Goal: Task Accomplishment & Management: Complete application form

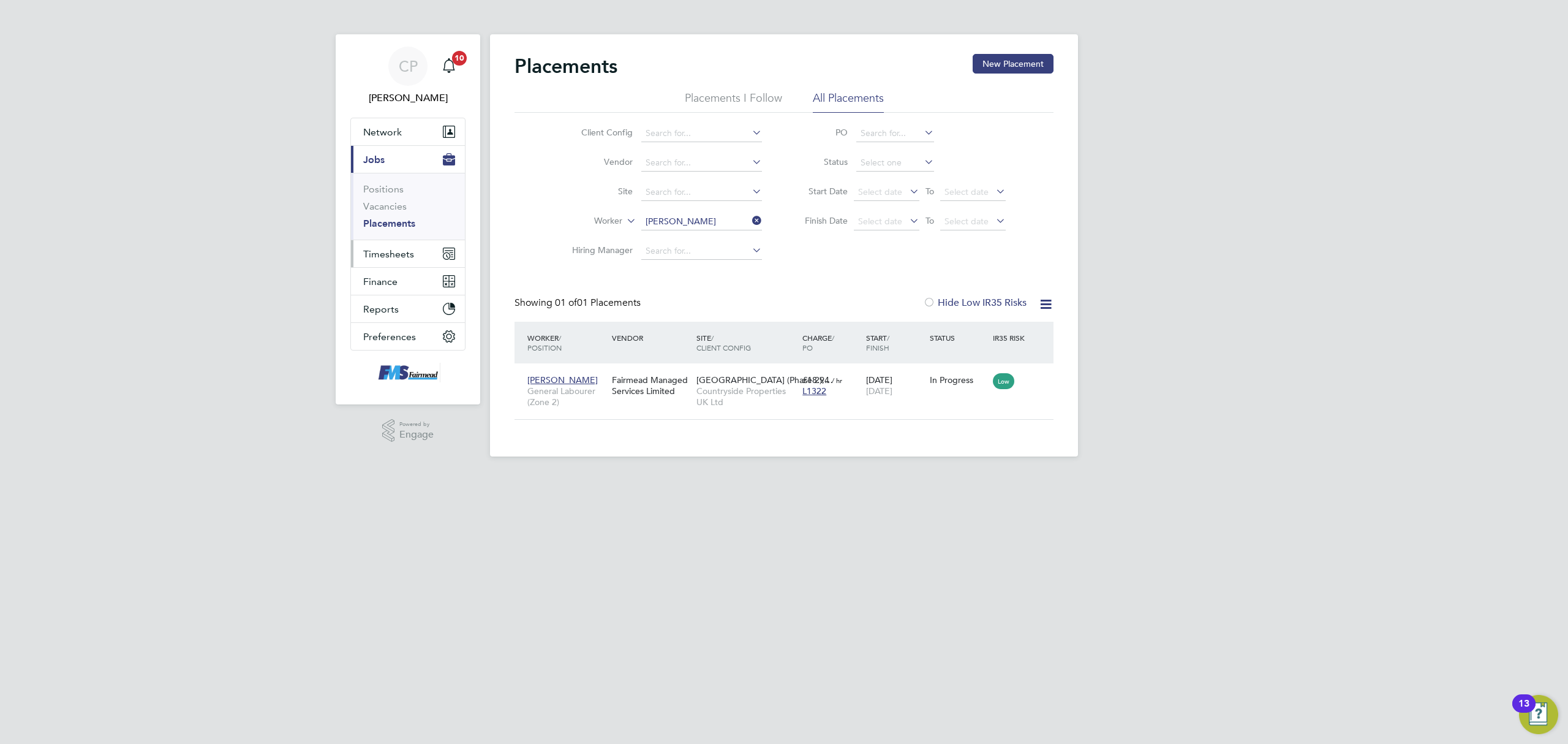
scroll to position [12, 57]
click at [383, 251] on span "Timesheets" at bounding box center [388, 254] width 51 height 12
click at [386, 246] on button "Timesheets" at bounding box center [408, 253] width 114 height 27
click at [396, 216] on link "Timesheets" at bounding box center [388, 217] width 51 height 12
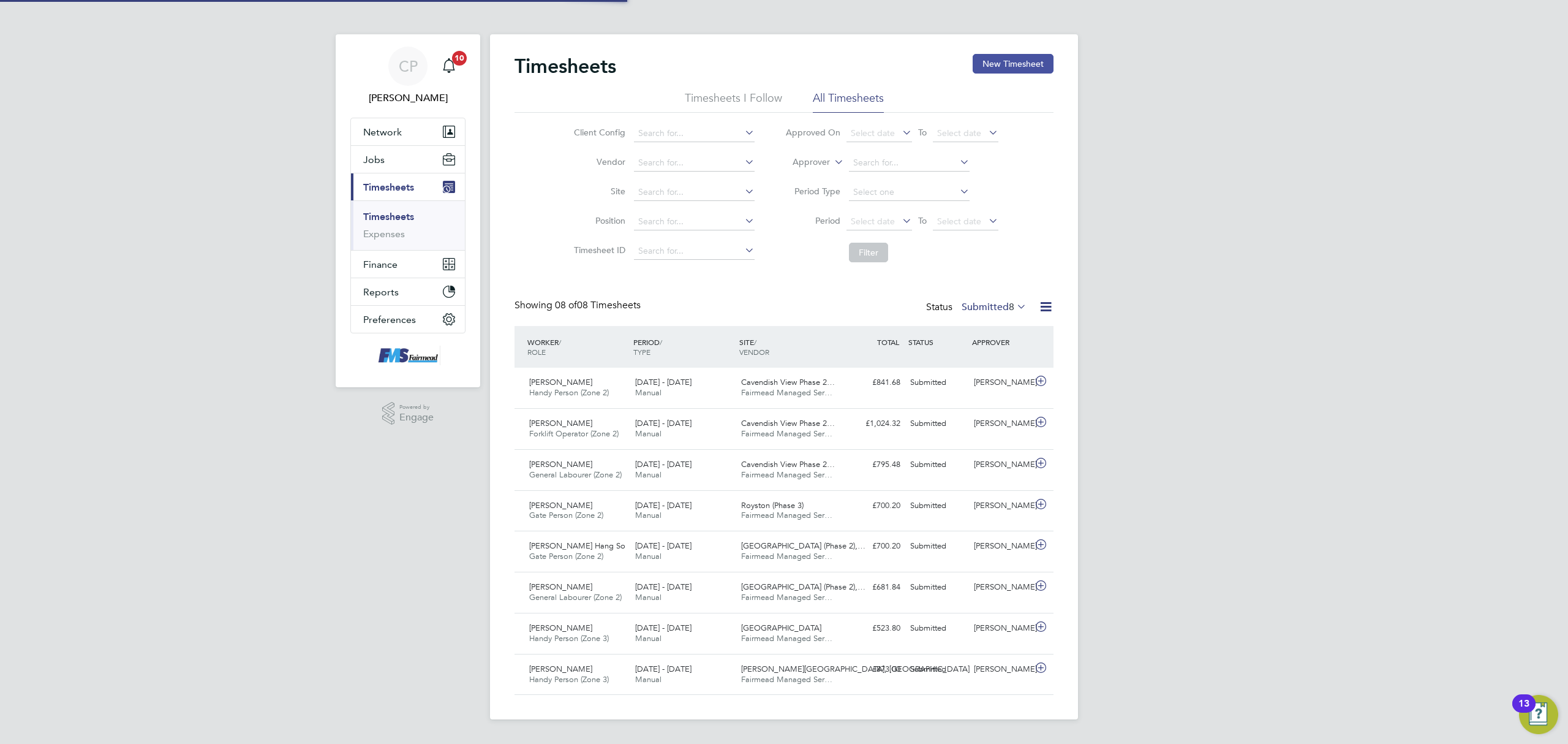
click at [991, 62] on button "New Timesheet" at bounding box center [1013, 64] width 81 height 19
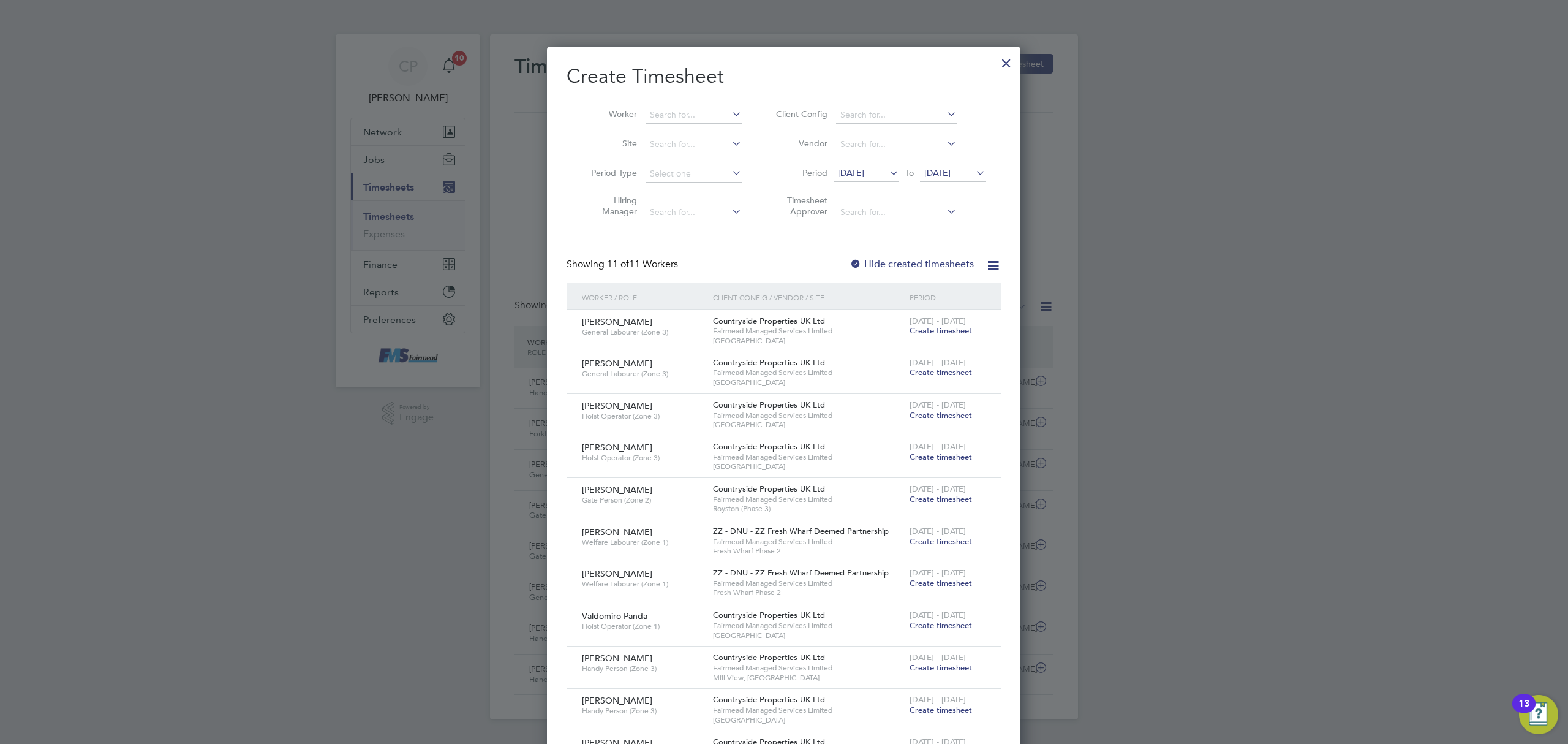
click at [681, 105] on li "Worker" at bounding box center [662, 115] width 190 height 29
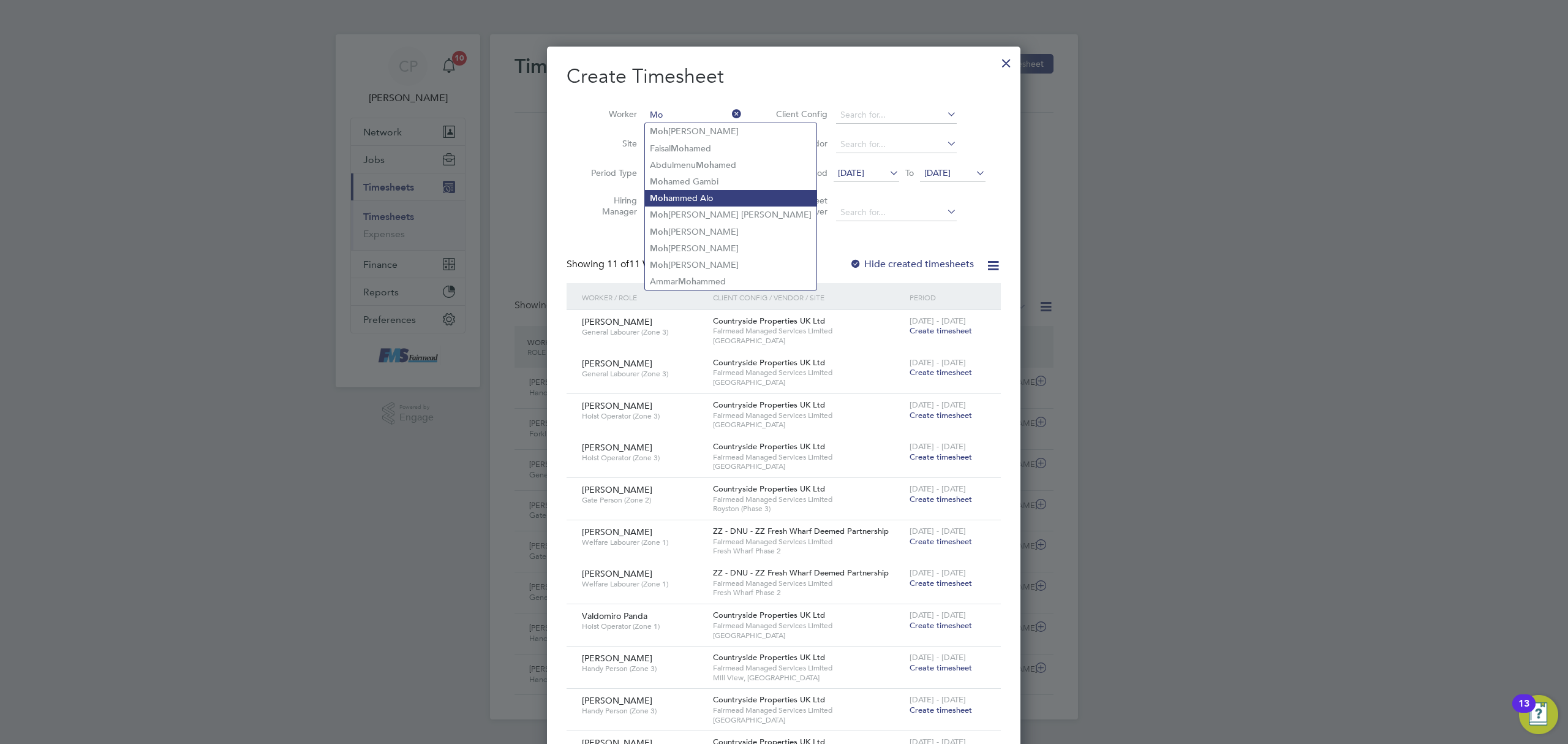
type input "M"
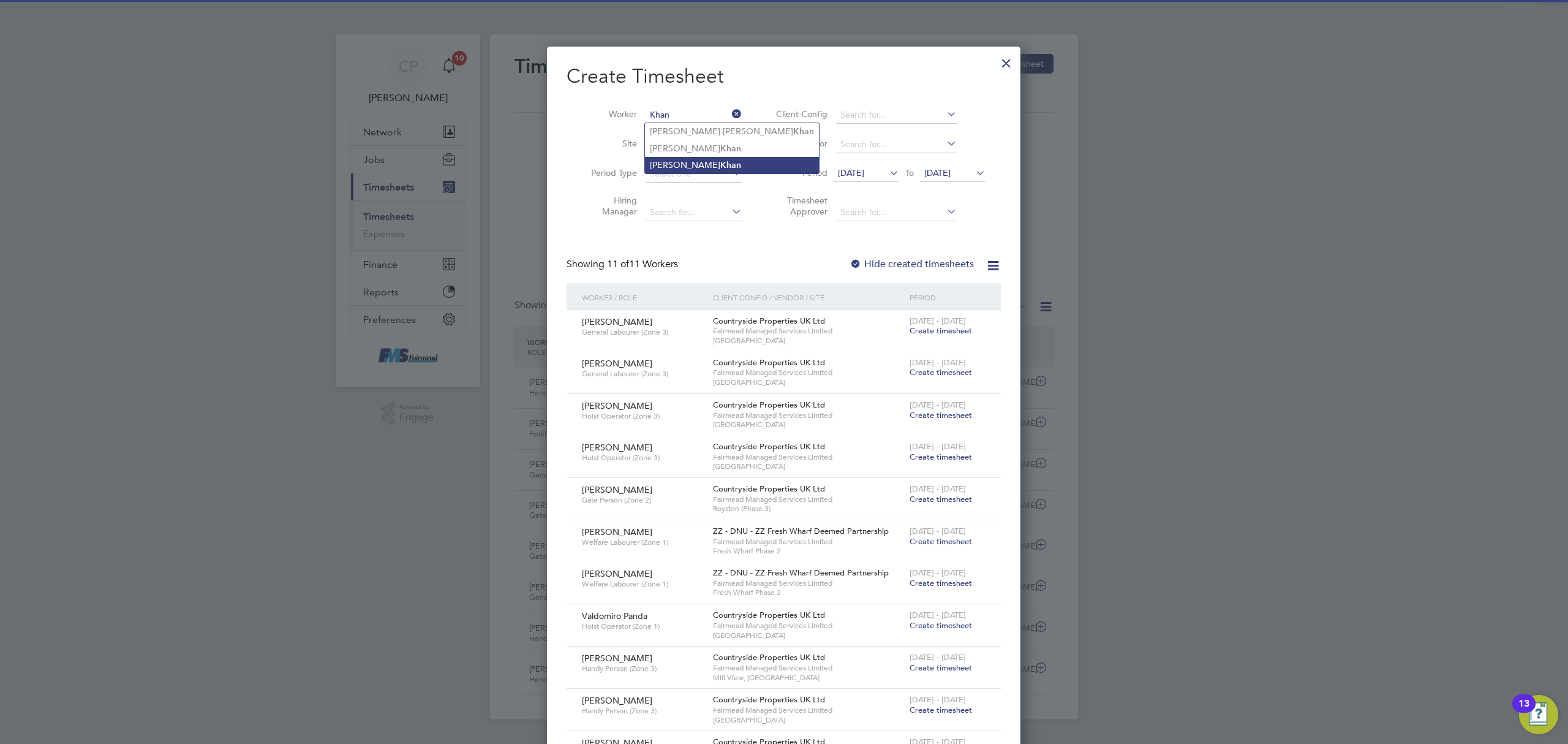
click at [720, 160] on b "Khan" at bounding box center [731, 165] width 21 height 10
type input "[PERSON_NAME]"
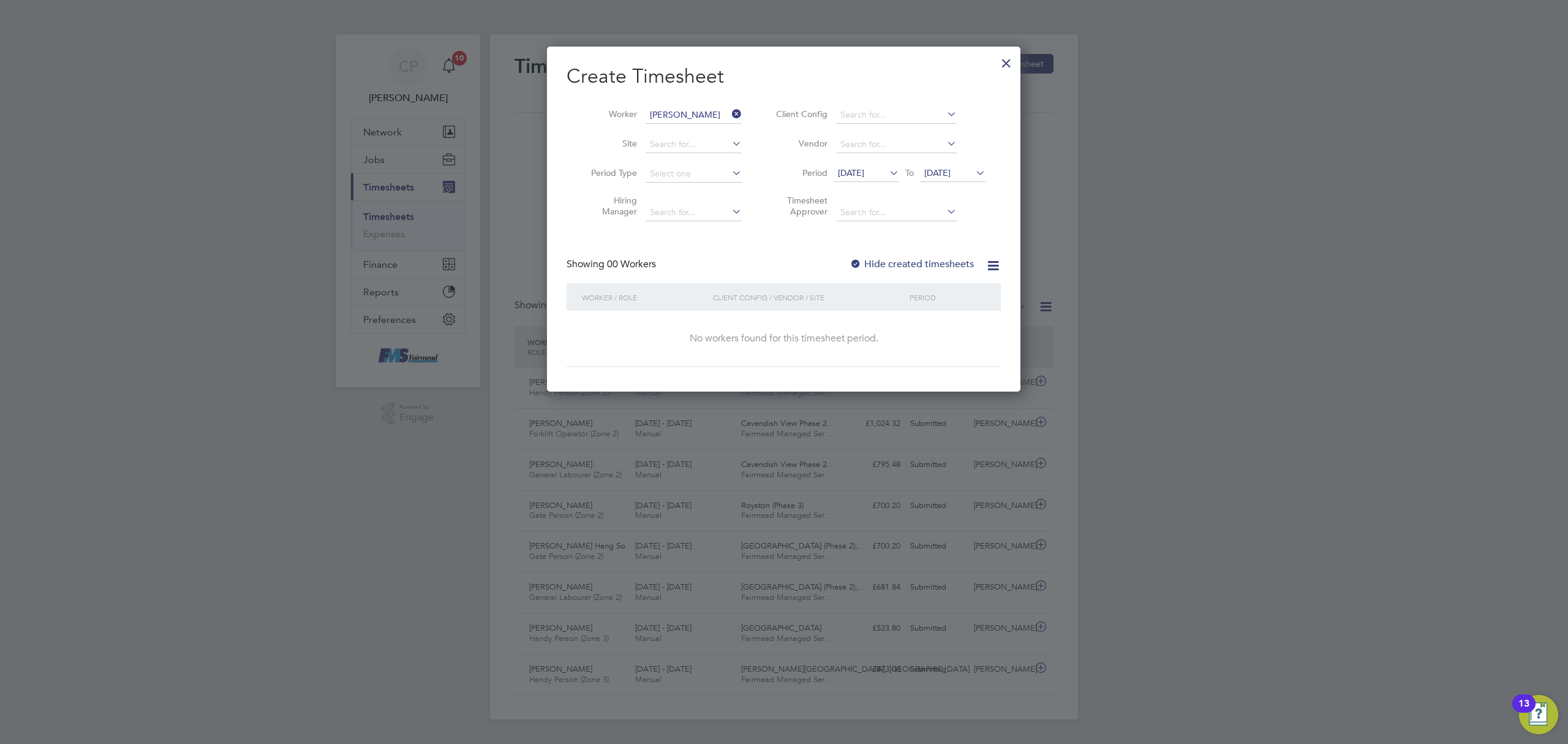
click at [862, 170] on span "[DATE]" at bounding box center [851, 173] width 26 height 11
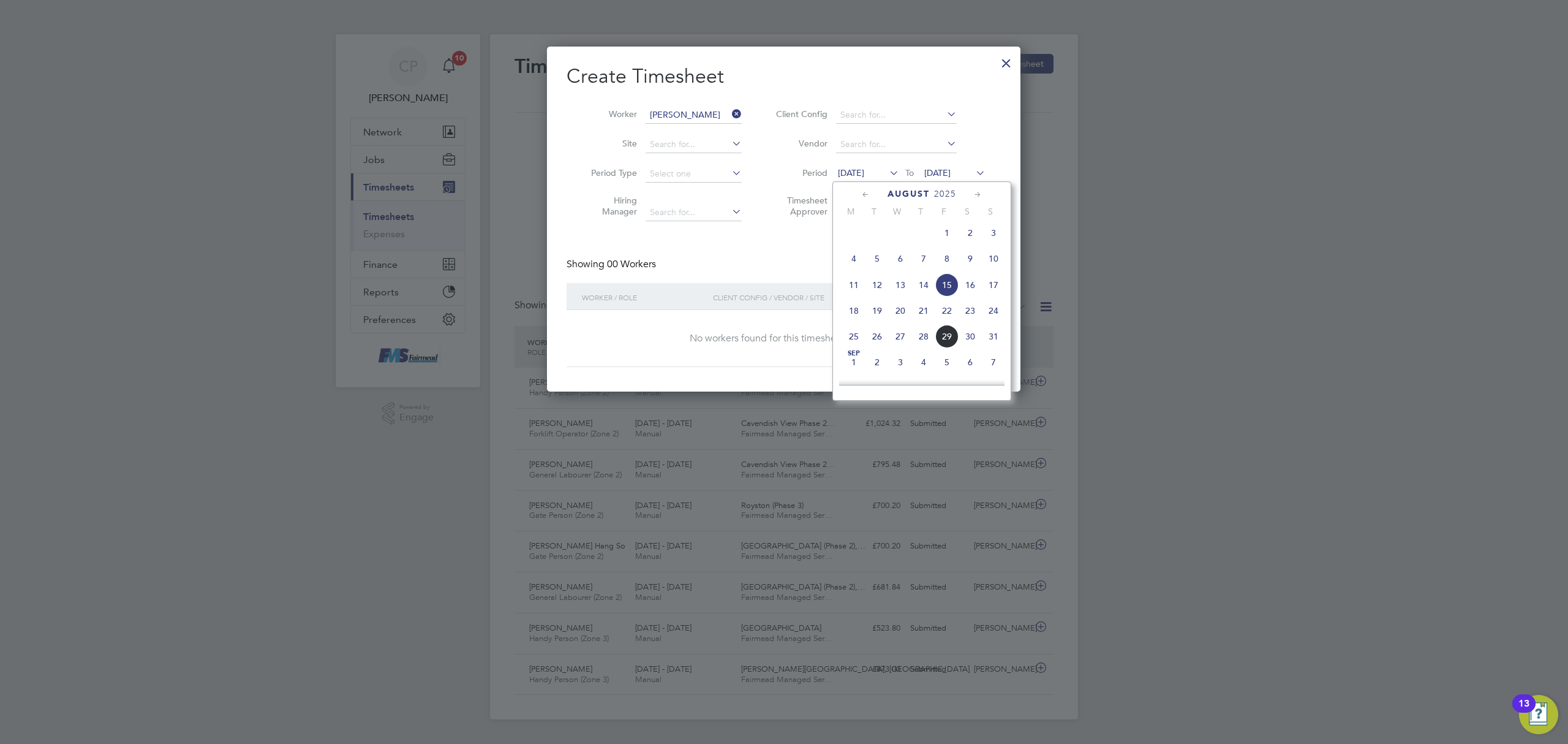
click at [851, 310] on span "18" at bounding box center [854, 311] width 24 height 24
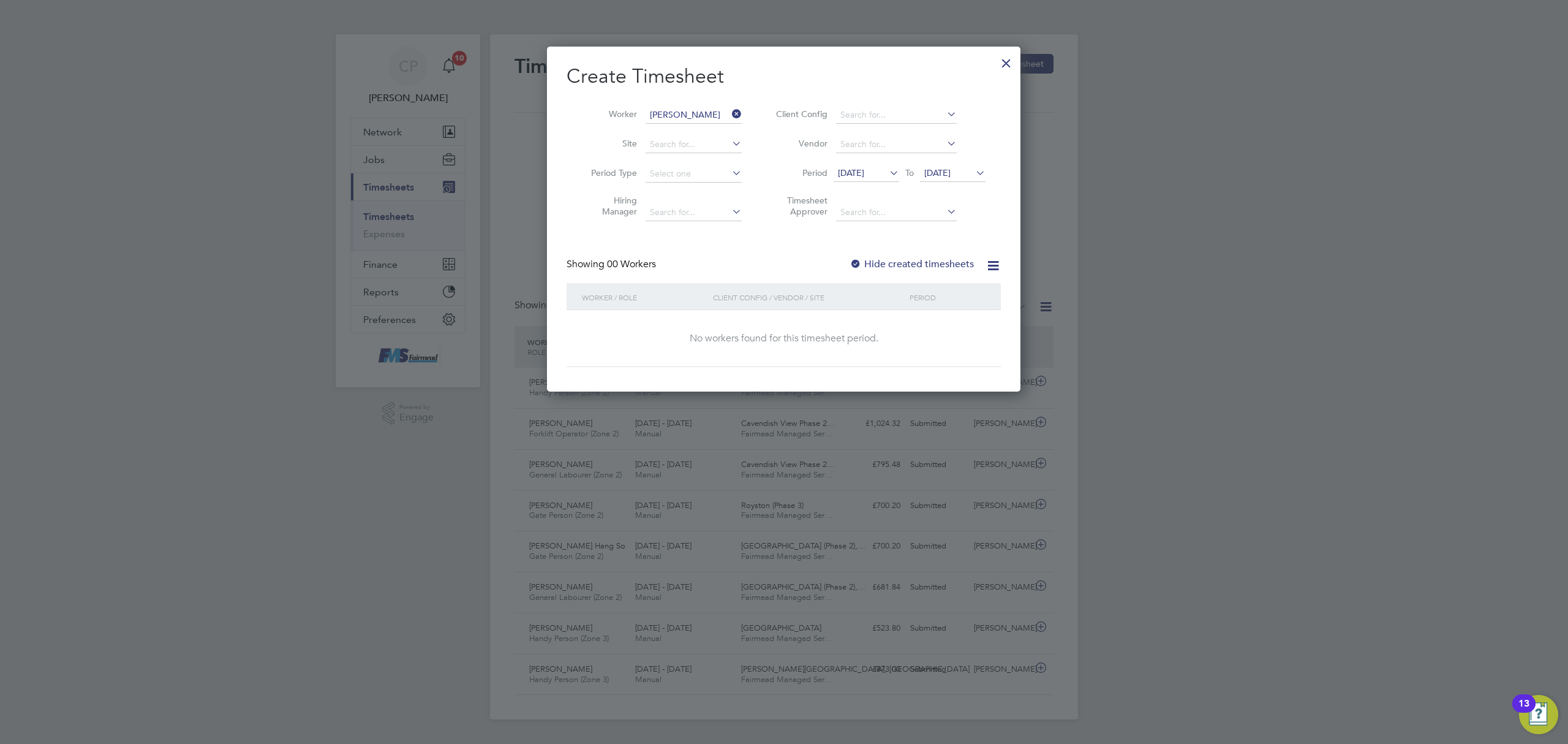
click at [904, 264] on label "Hide created timesheets" at bounding box center [912, 264] width 125 height 12
click at [946, 176] on span "[DATE]" at bounding box center [938, 173] width 26 height 11
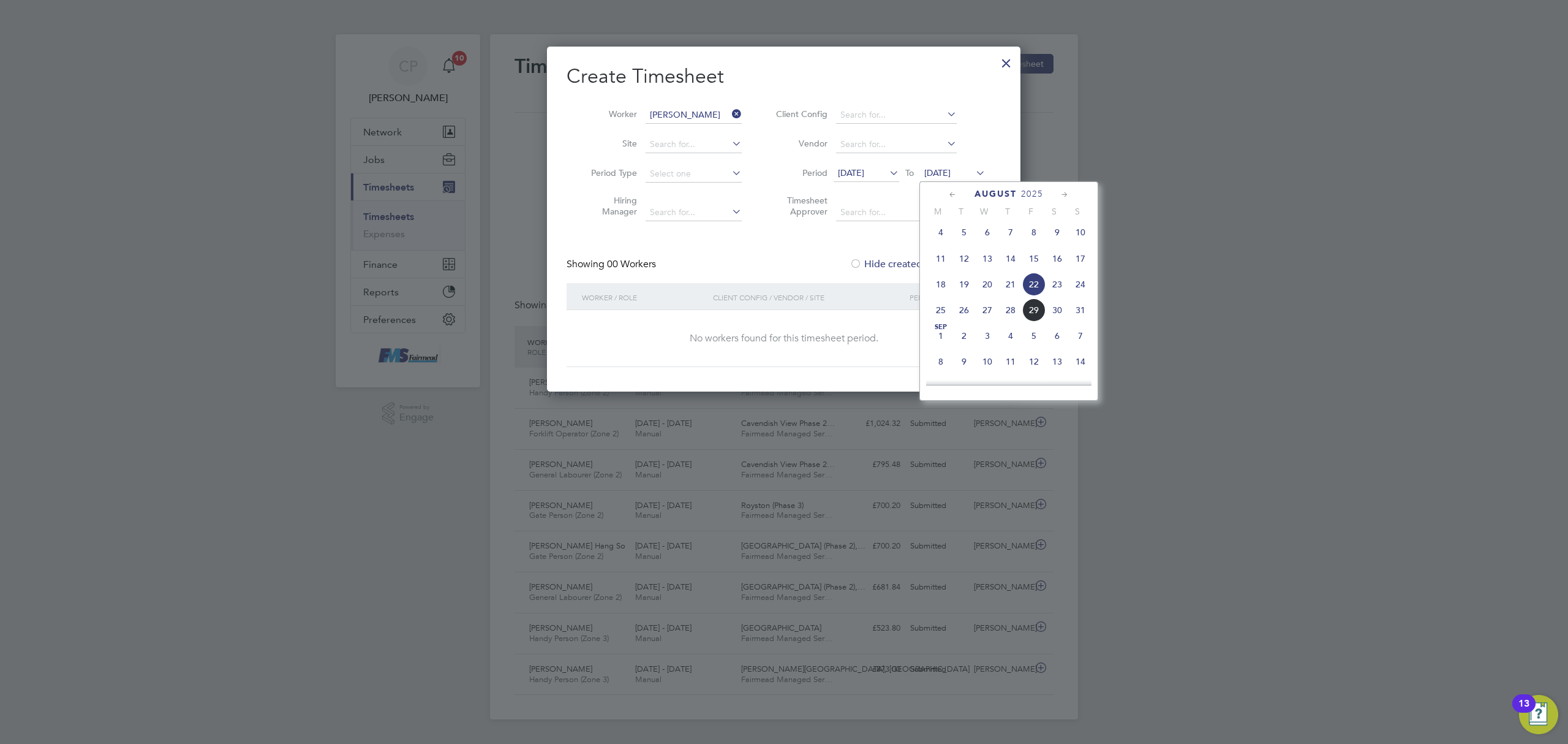
click at [1081, 292] on span "24" at bounding box center [1081, 284] width 24 height 24
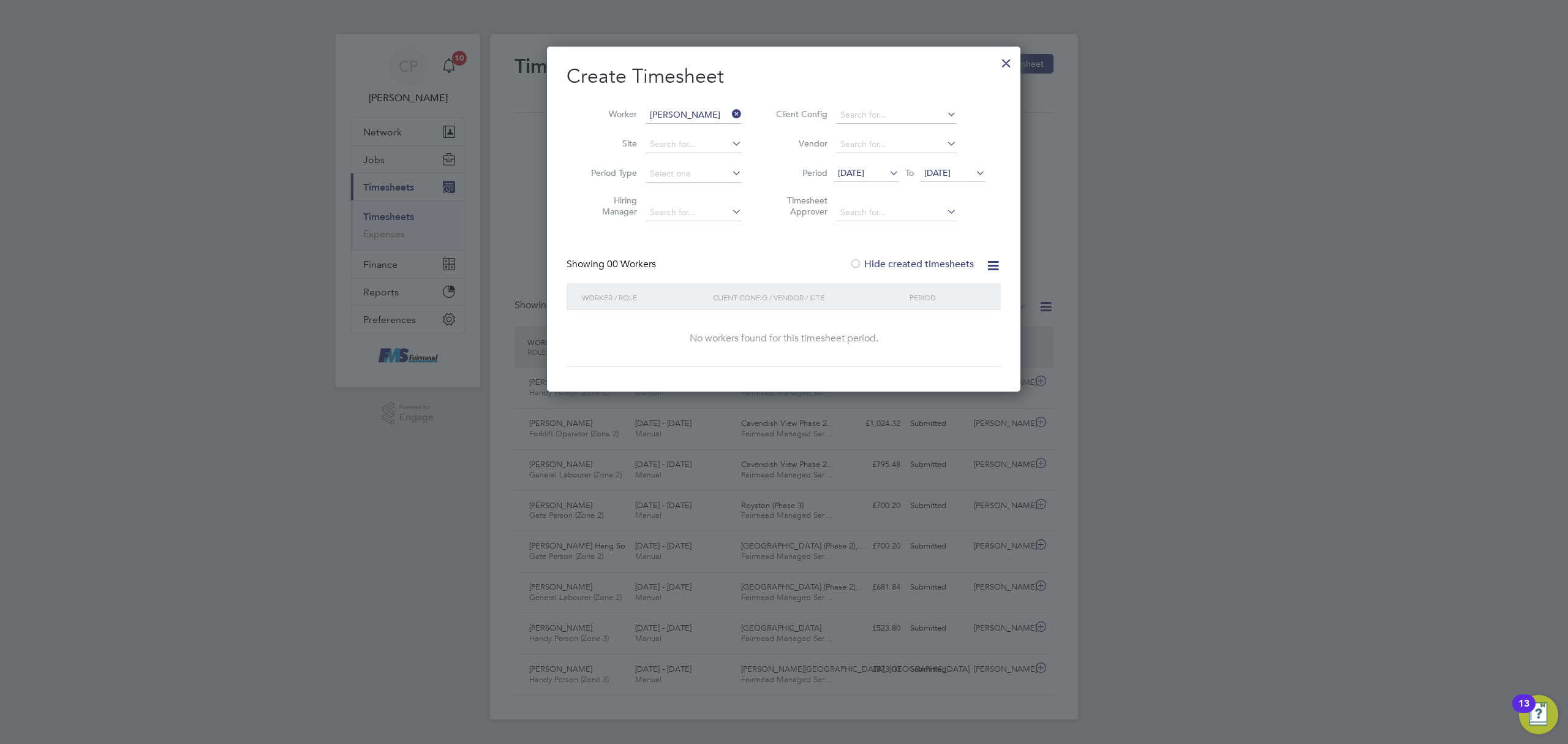
click at [918, 264] on label "Hide created timesheets" at bounding box center [912, 264] width 125 height 12
click at [998, 60] on div at bounding box center [1007, 60] width 22 height 22
